Goal: Find specific page/section: Find specific page/section

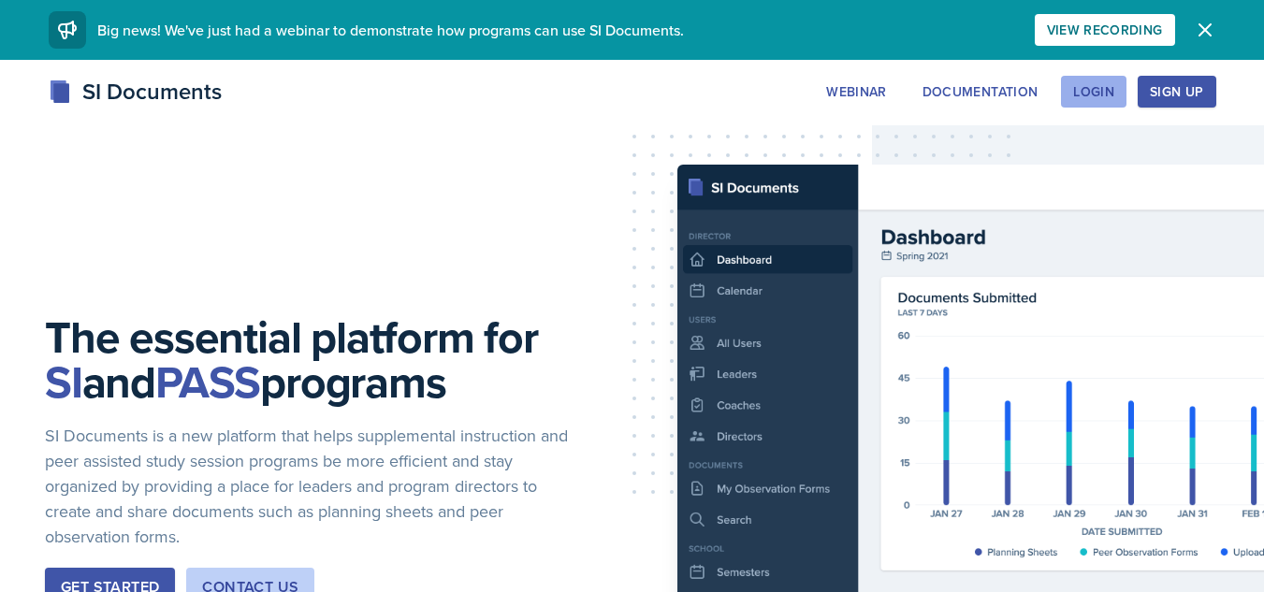
click at [1111, 84] on div "Login" at bounding box center [1093, 91] width 41 height 15
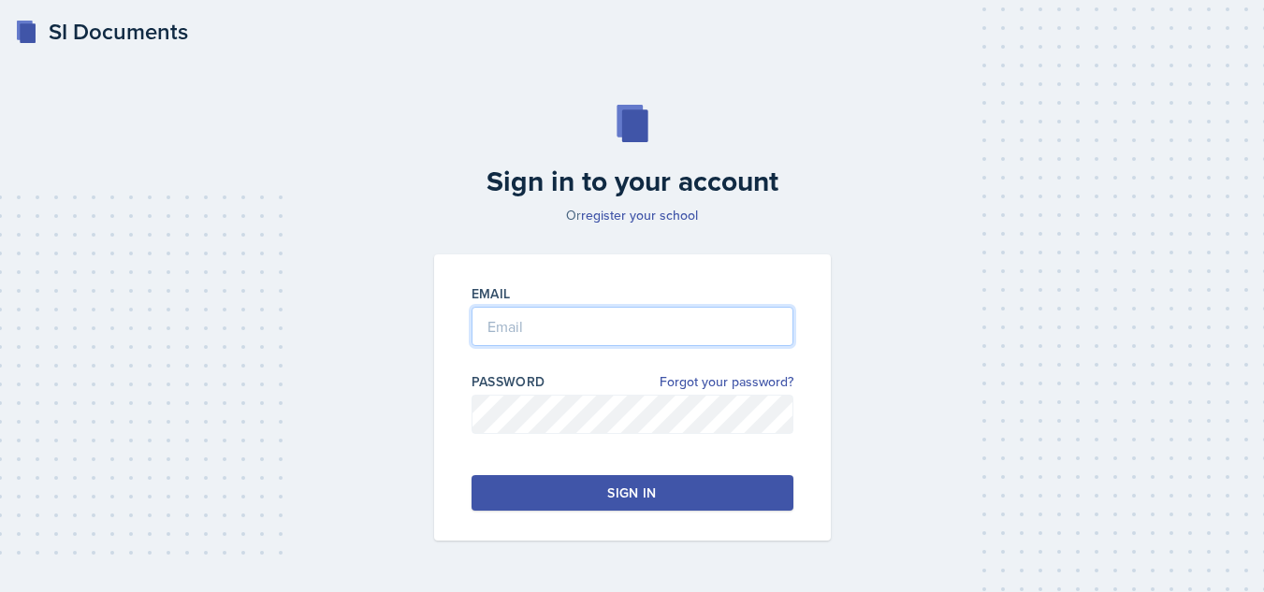
click at [728, 312] on input "email" at bounding box center [633, 326] width 322 height 39
type input "d"
type input "[EMAIL_ADDRESS][DOMAIN_NAME]"
click at [630, 486] on div "Sign in" at bounding box center [631, 493] width 49 height 19
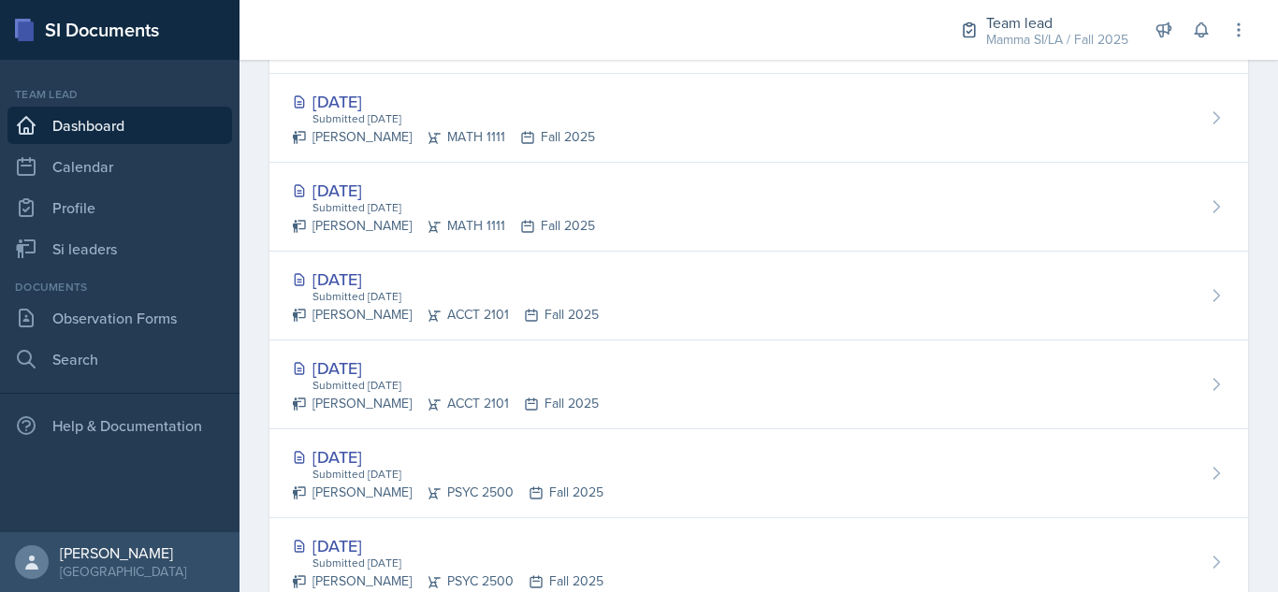
scroll to position [800, 0]
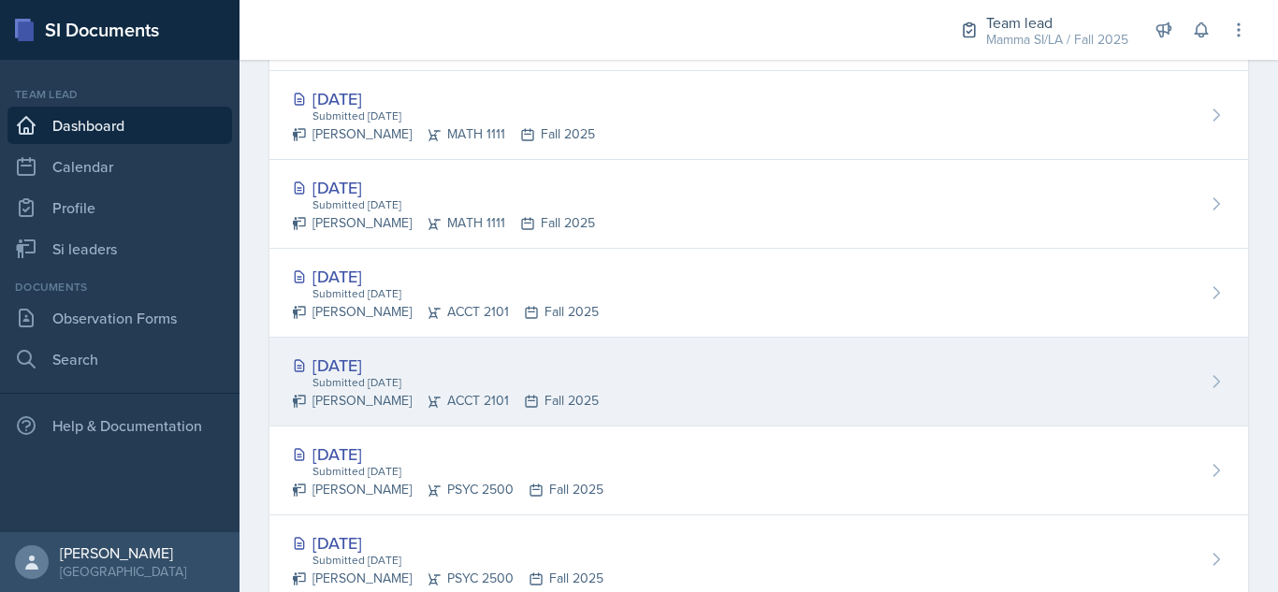
click at [505, 372] on div "[DATE]" at bounding box center [445, 365] width 307 height 25
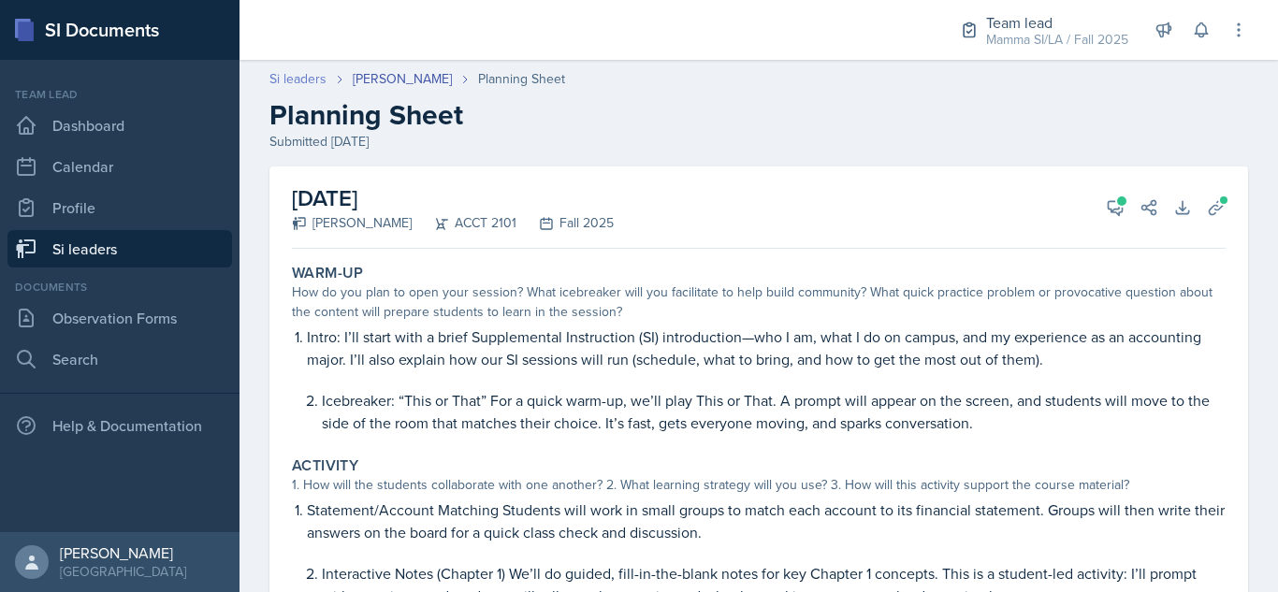
click at [303, 85] on link "Si leaders" at bounding box center [297, 79] width 57 height 20
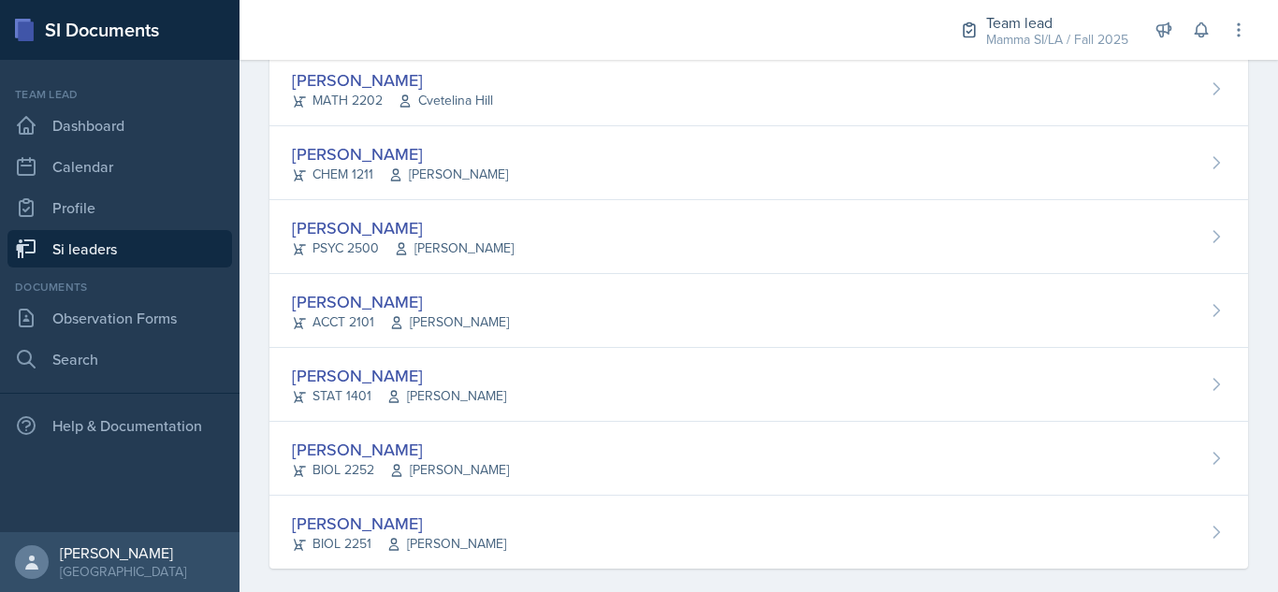
scroll to position [1543, 0]
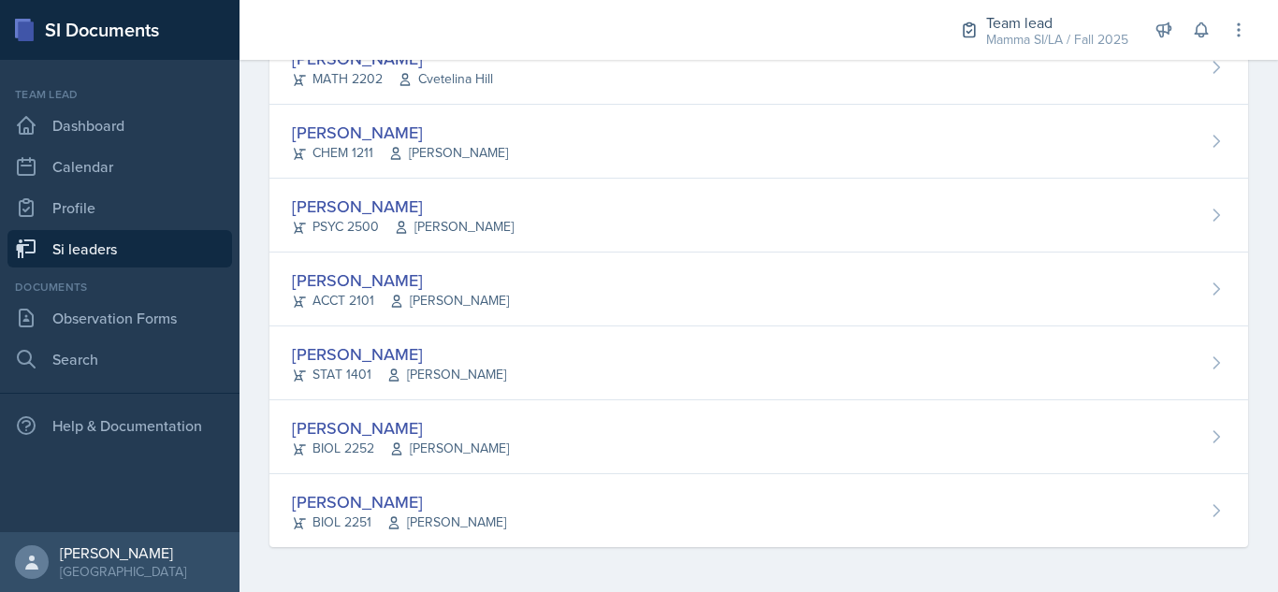
click at [515, 360] on div "[PERSON_NAME] STAT 1401 [PERSON_NAME]" at bounding box center [758, 364] width 979 height 74
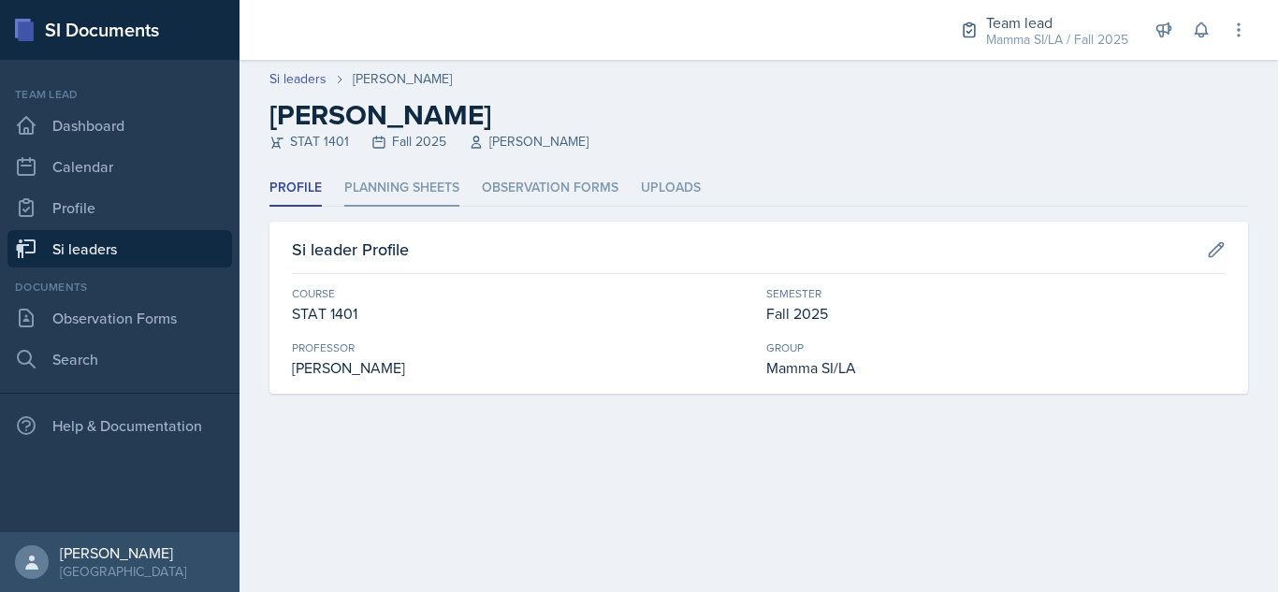
click at [428, 183] on li "Planning Sheets" at bounding box center [401, 188] width 115 height 36
